Goal: Task Accomplishment & Management: Complete application form

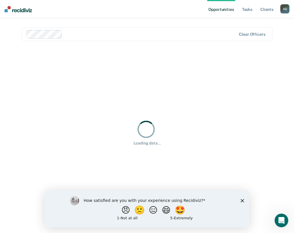
click at [246, 200] on div "How satisfied are you with your experience using Recidiviz? 😠 🙁 😑 😄 🤩 1 - Not a…" at bounding box center [147, 208] width 205 height 37
click at [244, 201] on icon "Close survey" at bounding box center [242, 200] width 3 height 3
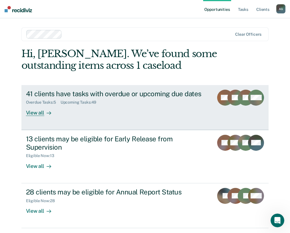
scroll to position [10, 0]
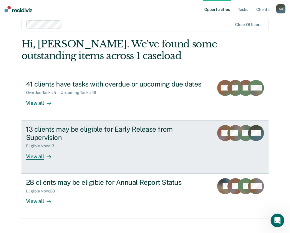
click at [222, 143] on div "RQ" at bounding box center [225, 142] width 16 height 35
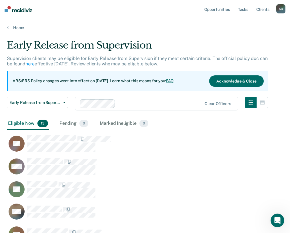
scroll to position [386, 272]
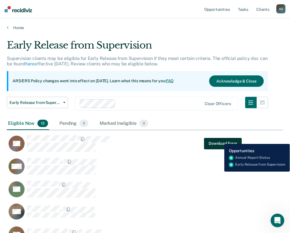
click at [220, 140] on button "Download Form" at bounding box center [223, 143] width 38 height 11
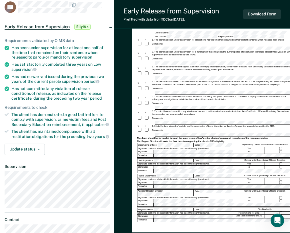
scroll to position [65, 0]
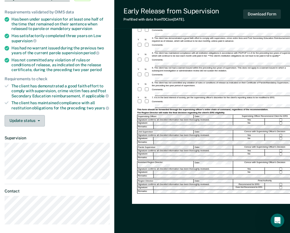
click at [30, 125] on button "Update status" at bounding box center [25, 120] width 40 height 11
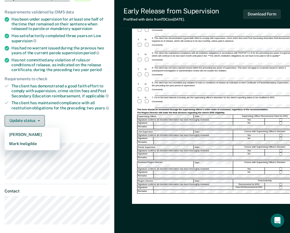
click at [35, 123] on button "Update status" at bounding box center [25, 120] width 40 height 11
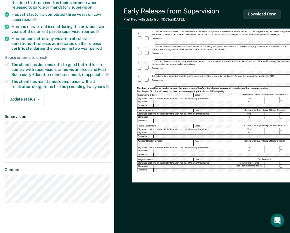
scroll to position [93, 0]
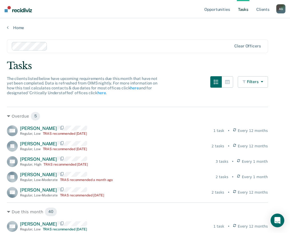
click at [255, 80] on button "Filters" at bounding box center [253, 81] width 30 height 11
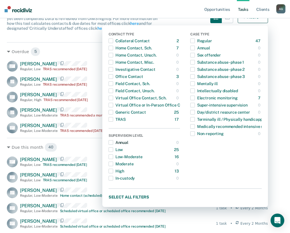
scroll to position [86, 0]
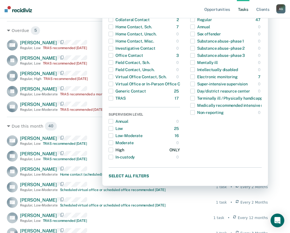
click at [113, 151] on span "button" at bounding box center [111, 150] width 5 height 5
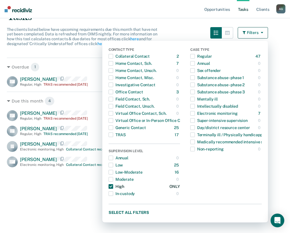
scroll to position [50, 0]
click at [87, 209] on div "Overdue 1 CG [PERSON_NAME] Regular , High TRAS recommended [DATE] 3 tasks • Eve…" at bounding box center [137, 145] width 261 height 175
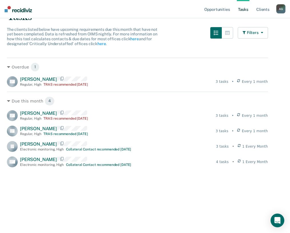
click at [261, 32] on button "Filters" at bounding box center [253, 32] width 30 height 11
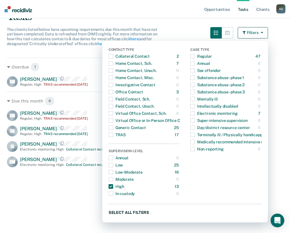
click at [125, 212] on button "Select all filters" at bounding box center [185, 212] width 153 height 7
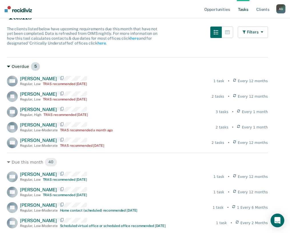
click at [8, 64] on div "Overdue 5" at bounding box center [137, 66] width 261 height 9
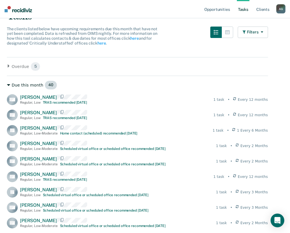
click at [8, 86] on icon at bounding box center [8, 84] width 3 height 3
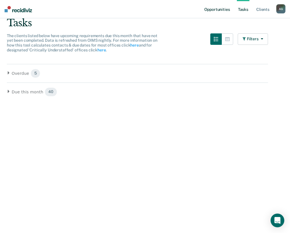
click at [223, 12] on link "Opportunities" at bounding box center [217, 9] width 28 height 18
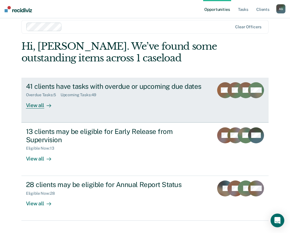
scroll to position [10, 0]
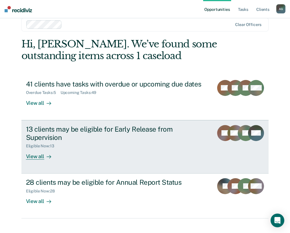
click at [120, 141] on div "Eligible Now : 13" at bounding box center [117, 144] width 183 height 7
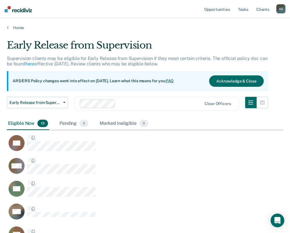
scroll to position [386, 272]
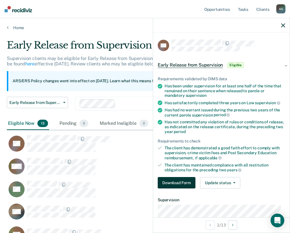
click at [181, 179] on button "Download Form" at bounding box center [177, 182] width 38 height 11
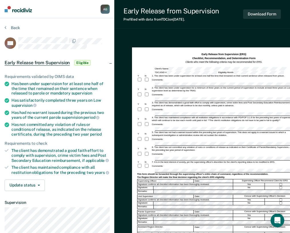
click at [260, 75] on div "1. The client has been under supervision for at least one-half the time that re…" at bounding box center [223, 76] width 145 height 3
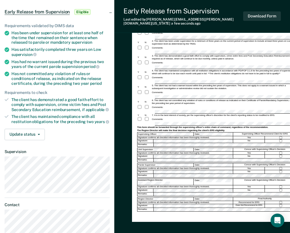
scroll to position [57, 0]
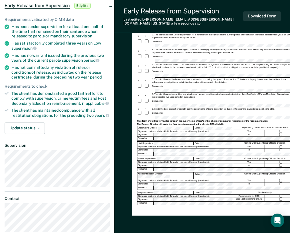
click at [133, 171] on div "Early Release from Supervision (ERS) Checklist, Recommendation, and Determinati…" at bounding box center [217, 105] width 170 height 221
click at [207, 141] on form "Early Release from Supervision (ERS) Checklist, Recommendation, and Determinati…" at bounding box center [216, 103] width 159 height 206
click at [157, 173] on div "Assistant Region Director:" at bounding box center [165, 176] width 57 height 6
drag, startPoint x: 112, startPoint y: 199, endPoint x: 104, endPoint y: 191, distance: 11.1
click at [108, 195] on section "Back RQ Early Release from Supervision Eligible Requirements validated by OIMS …" at bounding box center [57, 102] width 114 height 282
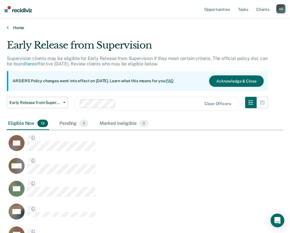
scroll to position [386, 272]
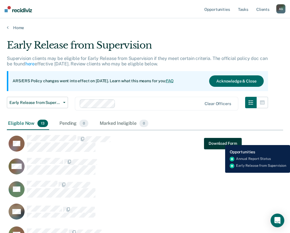
click at [221, 141] on button "Download Form" at bounding box center [223, 143] width 38 height 11
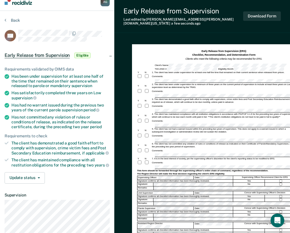
scroll to position [36, 0]
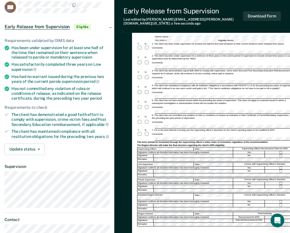
click at [169, 45] on div "Comments:" at bounding box center [216, 47] width 159 height 5
click at [173, 114] on div "6. The client has not committed any violation of rules or conditions of release…" at bounding box center [223, 117] width 145 height 6
click at [169, 141] on div "This form should be forwarded through the supervising officer's entire chain of…" at bounding box center [216, 142] width 159 height 3
click at [214, 132] on div "Comments:" at bounding box center [216, 134] width 159 height 5
drag, startPoint x: 272, startPoint y: 132, endPoint x: 281, endPoint y: 132, distance: 8.9
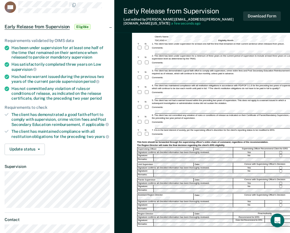
click at [273, 132] on div "Comments:" at bounding box center [216, 134] width 159 height 5
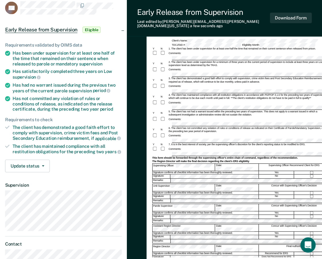
scroll to position [36, 0]
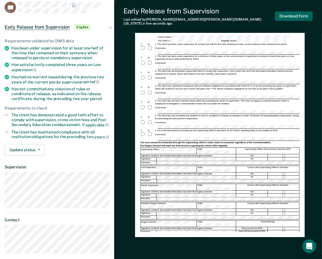
click at [294, 11] on button "Download Form" at bounding box center [294, 15] width 38 height 9
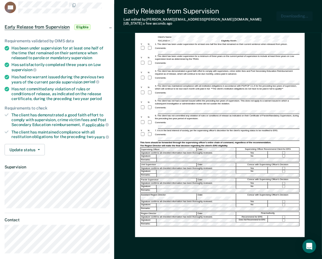
scroll to position [0, 0]
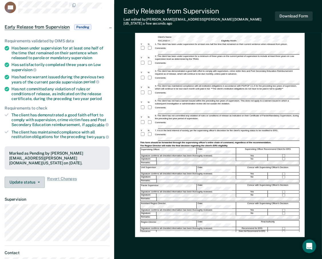
click at [36, 182] on span "button" at bounding box center [37, 182] width 5 height 1
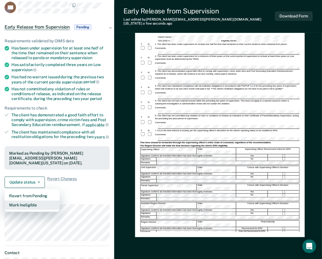
click at [31, 201] on button "Mark Ineligible" at bounding box center [32, 205] width 55 height 9
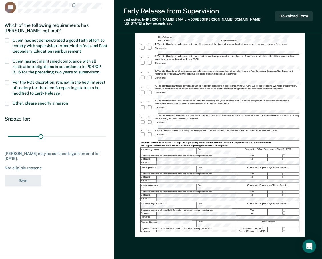
click at [12, 101] on label "Other, please specify a reason" at bounding box center [57, 103] width 105 height 5
click at [68, 101] on input "Other, please specify a reason" at bounding box center [68, 101] width 0 height 0
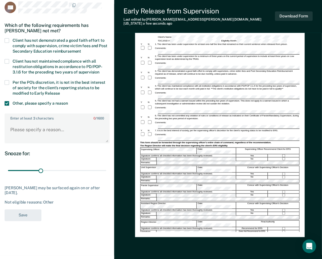
click at [8, 81] on span at bounding box center [7, 82] width 5 height 5
click at [60, 91] on input "Per the PO’s discretion, it is not in the best interest of society for the clie…" at bounding box center [60, 91] width 0 height 0
click at [48, 130] on textarea "Enter at least 3 characters 0 / 1600" at bounding box center [57, 132] width 104 height 21
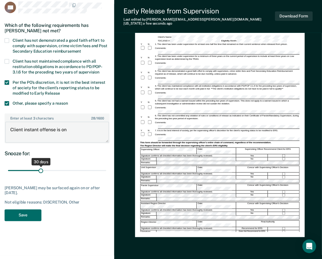
type textarea "Client instant offense is on"
drag, startPoint x: 39, startPoint y: 167, endPoint x: 119, endPoint y: 221, distance: 96.0
type input "90"
click at [106, 176] on input "range" at bounding box center [57, 171] width 98 height 10
drag, startPoint x: 63, startPoint y: 125, endPoint x: 71, endPoint y: 127, distance: 7.9
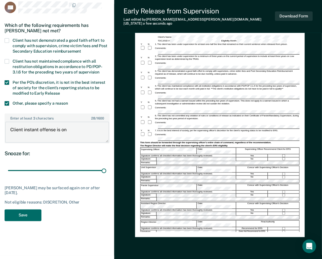
click at [67, 126] on textarea "Client instant offense is on" at bounding box center [57, 132] width 104 height 21
click at [73, 127] on textarea "Client instant offense is on" at bounding box center [57, 132] width 104 height 21
type textarea "Client instant offense is for Murder."
click at [29, 213] on button "Save" at bounding box center [23, 215] width 37 height 12
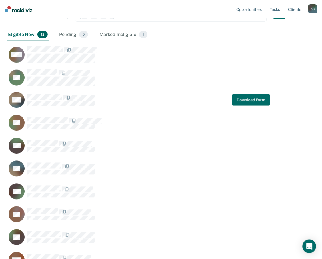
scroll to position [95, 0]
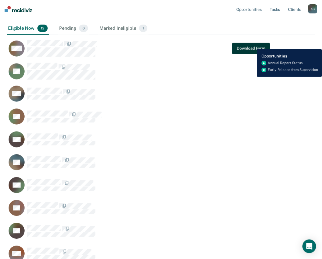
drag, startPoint x: 270, startPoint y: 45, endPoint x: 253, endPoint y: 45, distance: 16.9
click at [253, 45] on button "Download Form" at bounding box center [251, 48] width 38 height 11
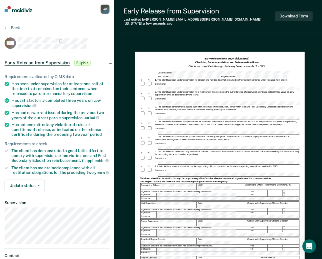
click at [181, 135] on div "5. The client has not had a warrant issued within the preceding two years of su…" at bounding box center [227, 138] width 145 height 6
